Goal: Find specific page/section: Find specific page/section

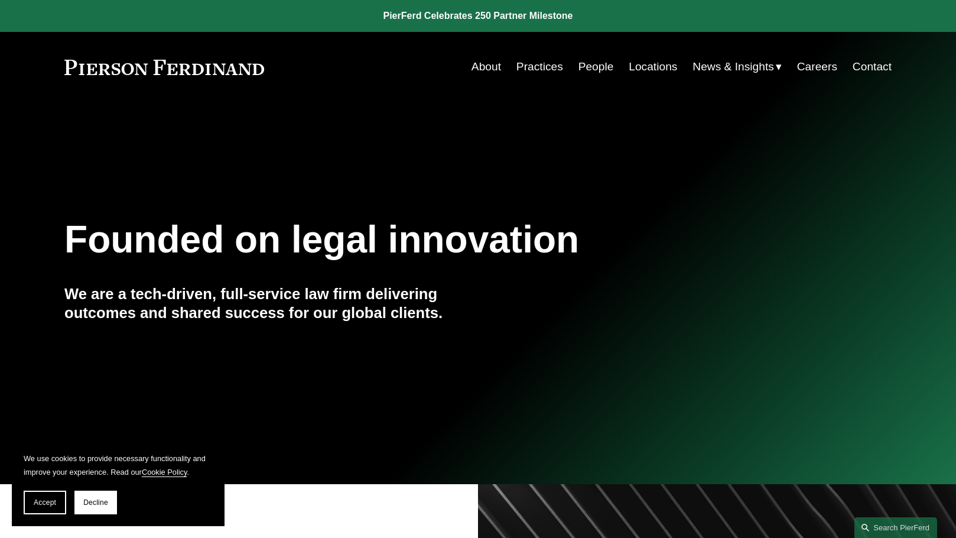
click at [522, 61] on link "Practices" at bounding box center [539, 67] width 47 height 22
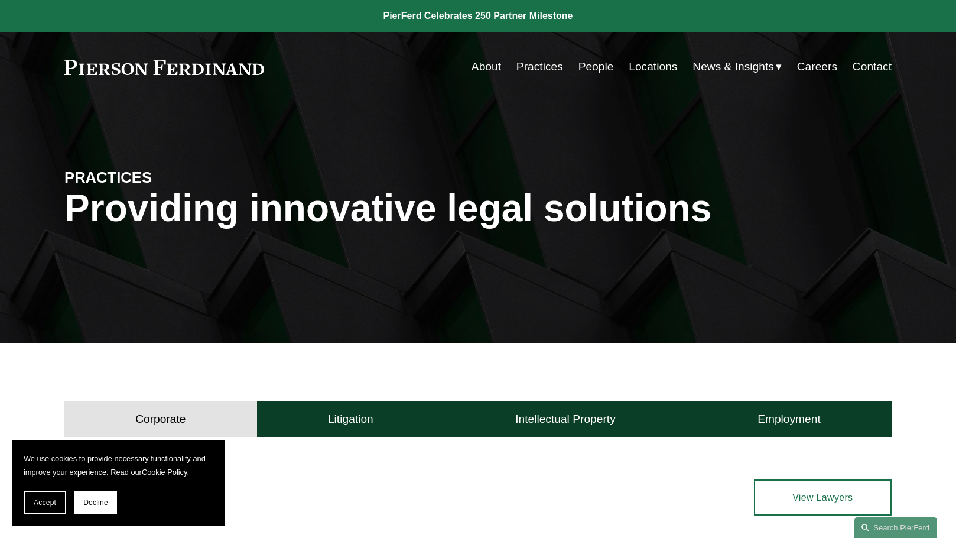
click at [648, 71] on link "Locations" at bounding box center [653, 67] width 48 height 22
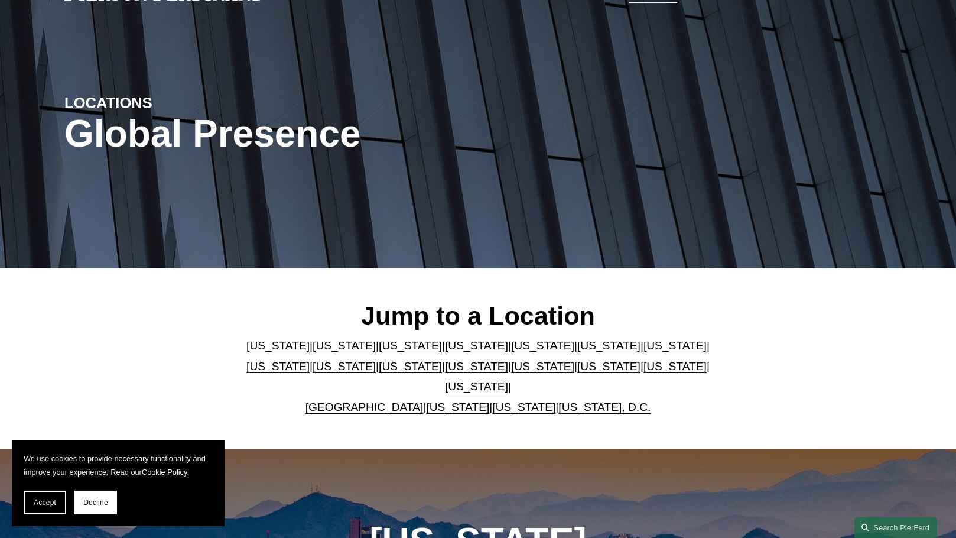
scroll to position [118, 0]
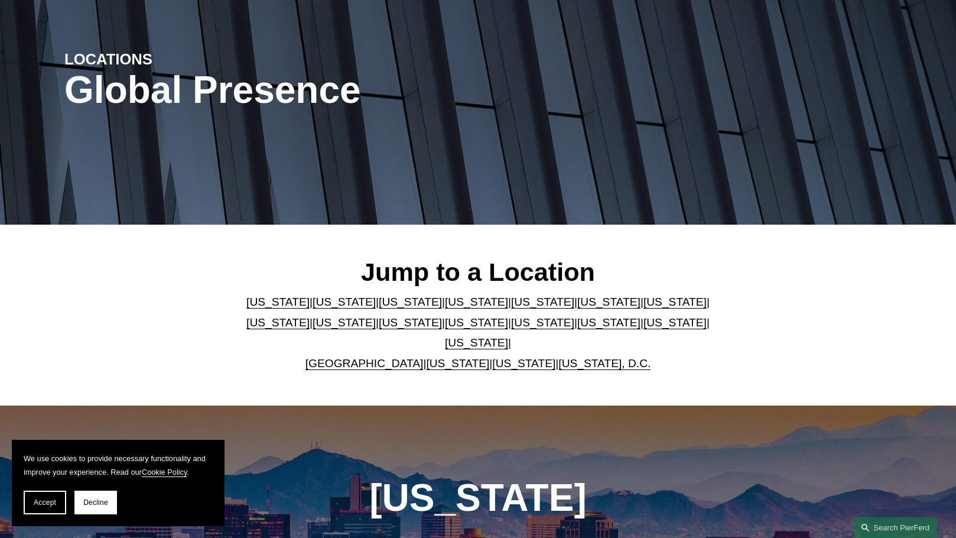
click at [511, 329] on link "[US_STATE]" at bounding box center [542, 322] width 63 height 12
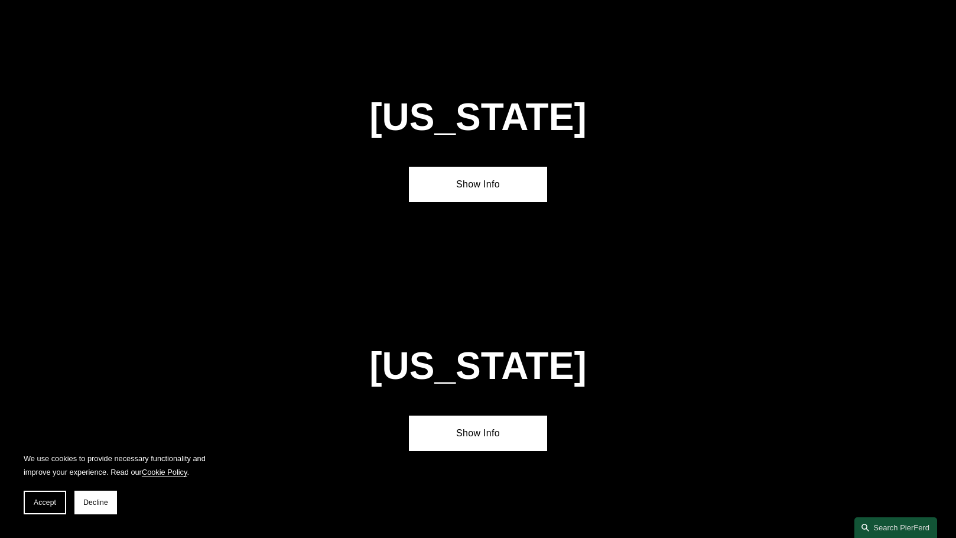
scroll to position [3259, 0]
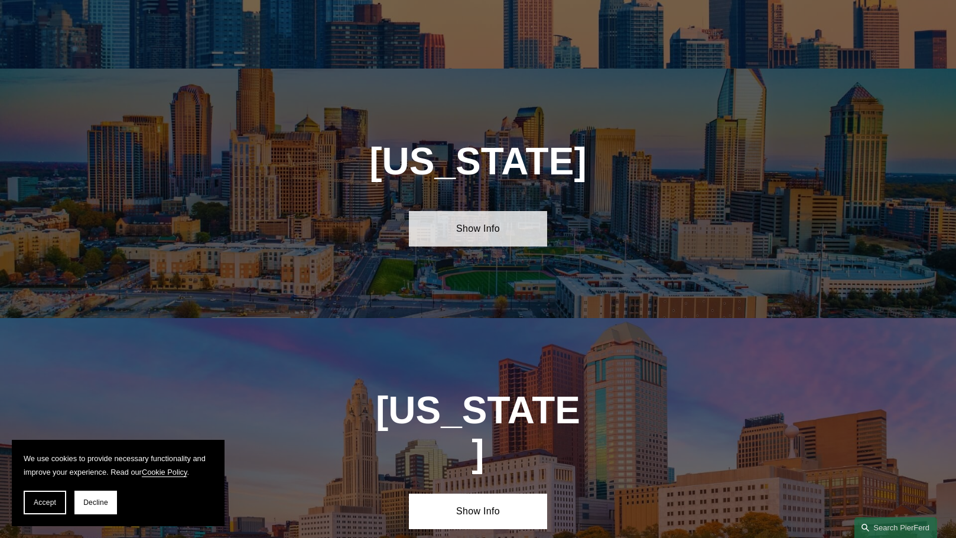
click at [499, 211] on link "Show Info" at bounding box center [478, 228] width 138 height 35
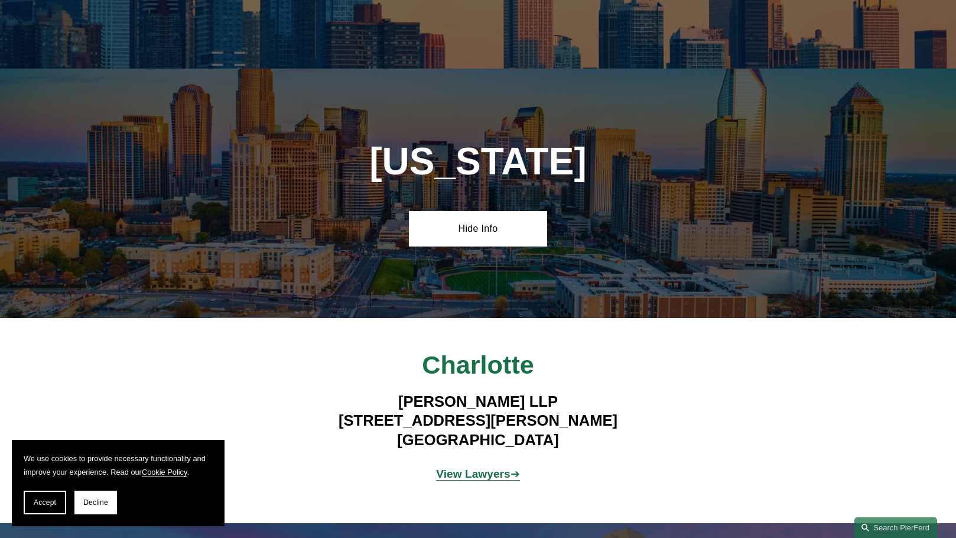
click at [465, 467] on strong "View Lawyers" at bounding box center [473, 473] width 74 height 12
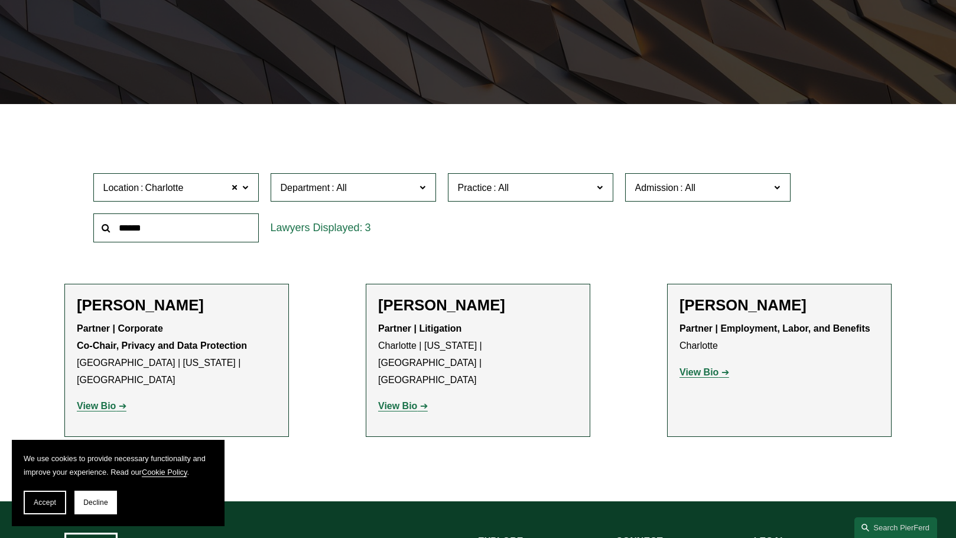
scroll to position [295, 0]
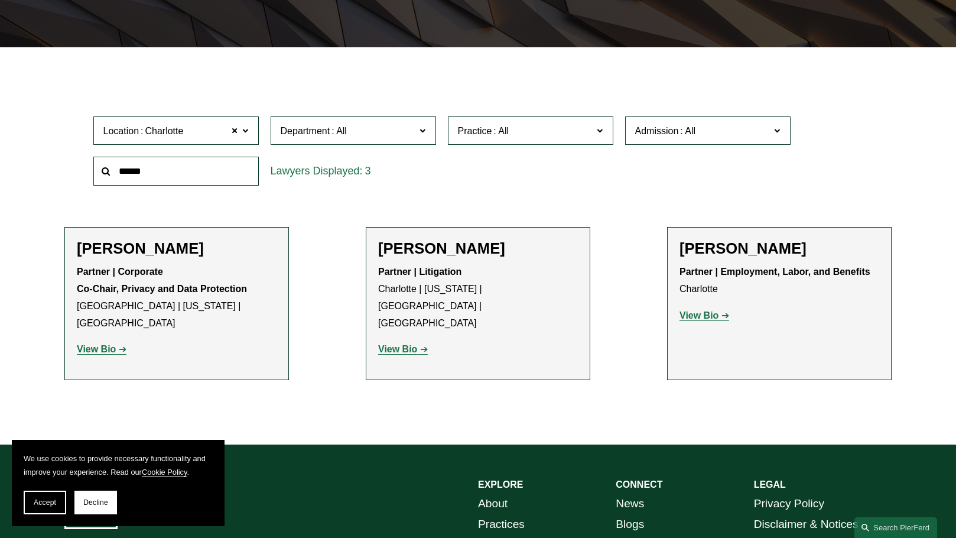
click at [379, 136] on span "Department" at bounding box center [348, 131] width 135 height 16
click at [470, 134] on span "Practice" at bounding box center [475, 131] width 34 height 10
click at [354, 199] on ul "Filter Location [GEOGRAPHIC_DATA] [GEOGRAPHIC_DATA] All [GEOGRAPHIC_DATA] [GEOG…" at bounding box center [477, 245] width 885 height 340
